Goal: Check status: Check status

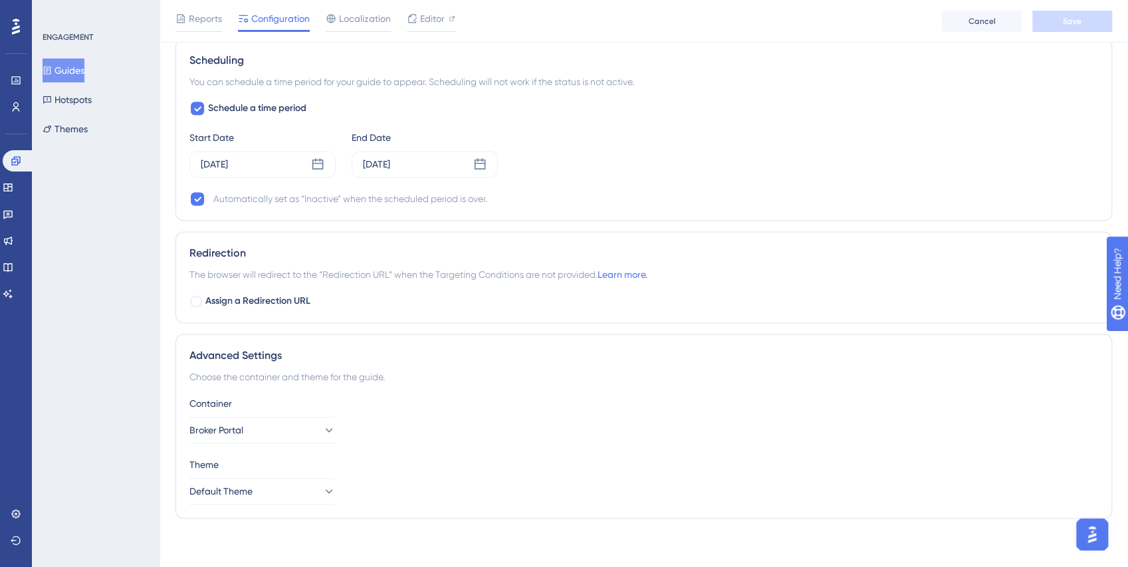
click at [70, 77] on button "Guides" at bounding box center [64, 70] width 42 height 24
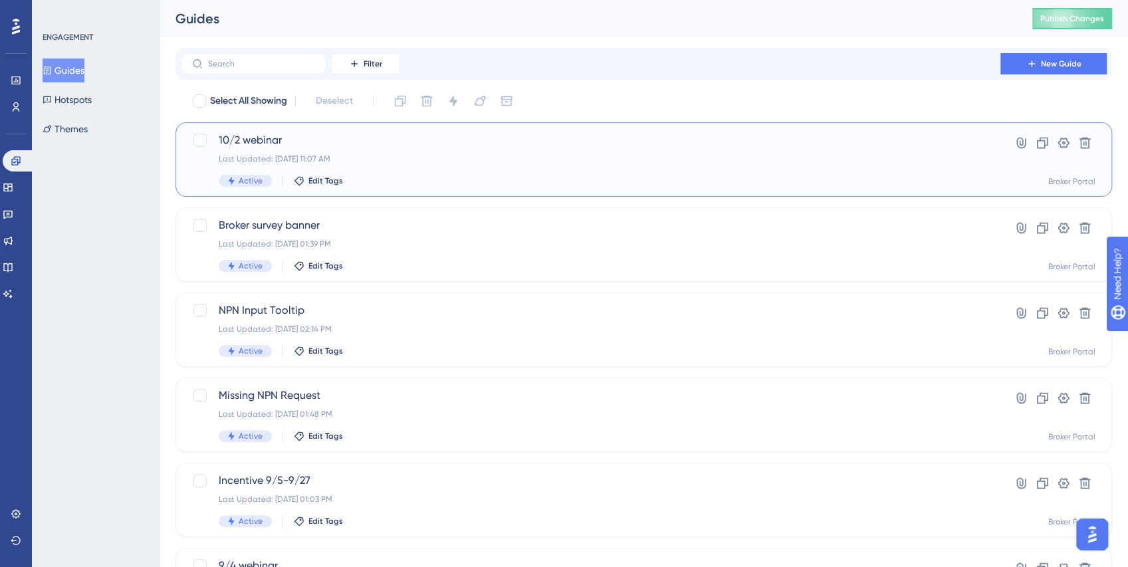
click at [396, 166] on div "10/2 webinar Last Updated: [DATE] 11:07 AM Active Edit Tags" at bounding box center [591, 159] width 744 height 55
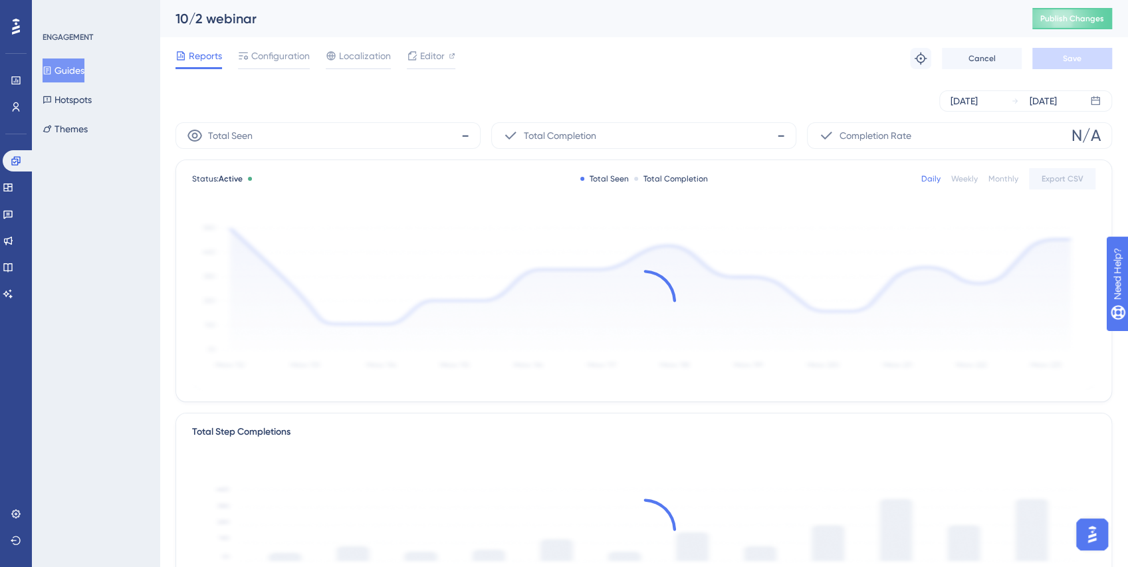
click at [78, 78] on button "Guides" at bounding box center [64, 70] width 42 height 24
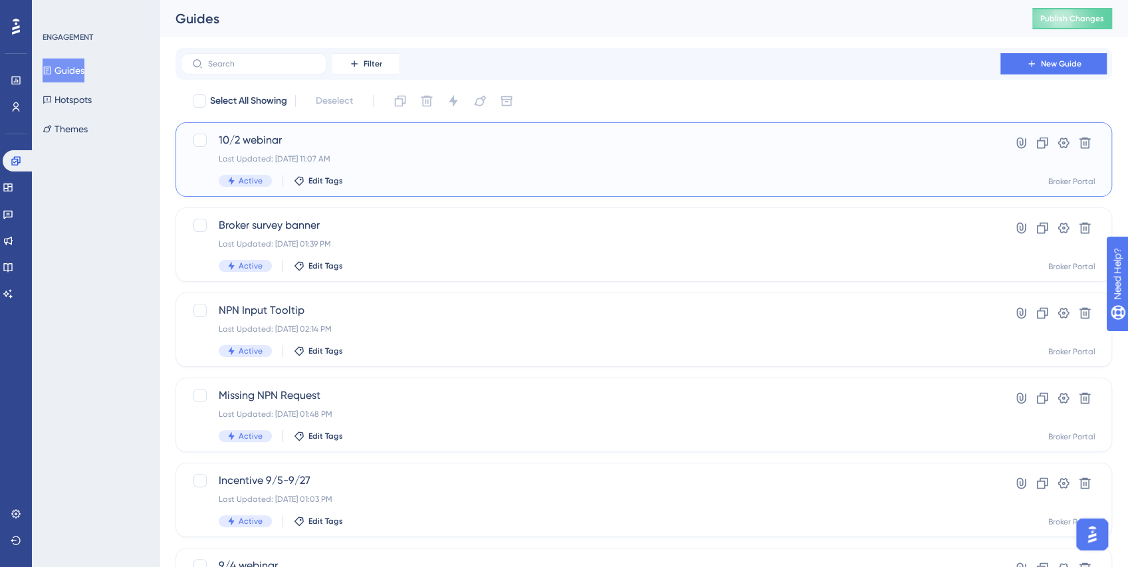
click at [380, 171] on div "10/2 webinar Last Updated: [DATE] 11:07 AM Active Edit Tags" at bounding box center [591, 159] width 744 height 55
